Goal: Navigation & Orientation: Go to known website

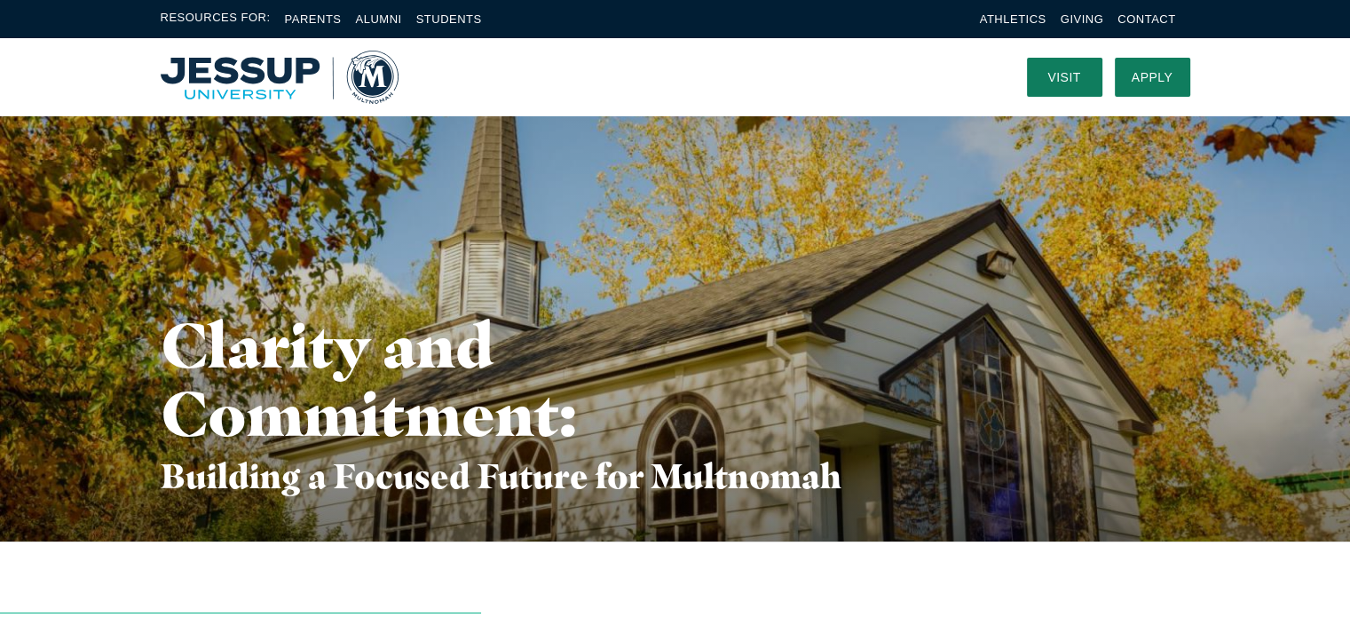
click at [255, 67] on img "Home" at bounding box center [280, 77] width 238 height 53
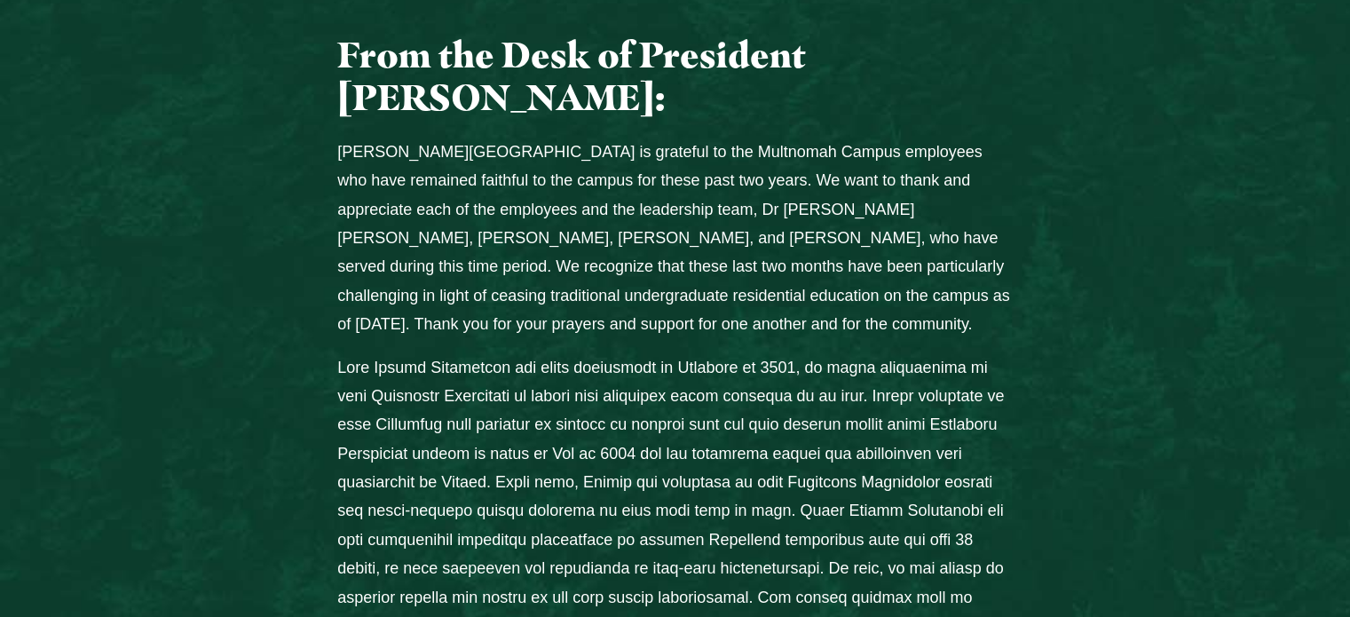
scroll to position [910, 0]
